Goal: Find specific page/section: Locate a particular part of the current website

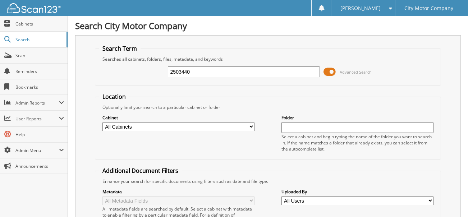
type input "2503440"
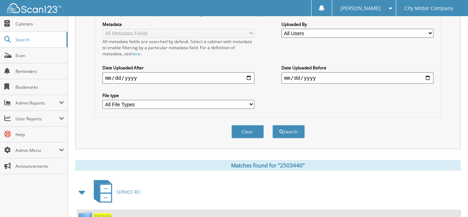
scroll to position [190, 0]
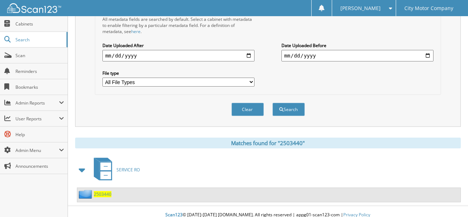
click at [98, 191] on span "2503440" at bounding box center [103, 194] width 18 height 6
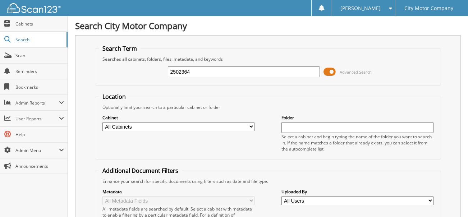
type input "2502364"
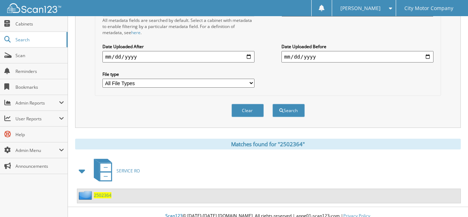
scroll to position [190, 0]
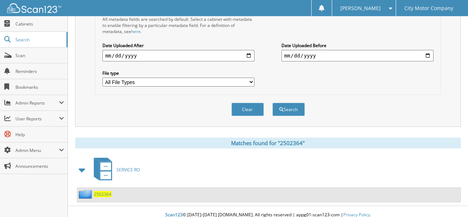
click at [103, 191] on span "2502364" at bounding box center [103, 194] width 18 height 6
